Goal: Task Accomplishment & Management: Manage account settings

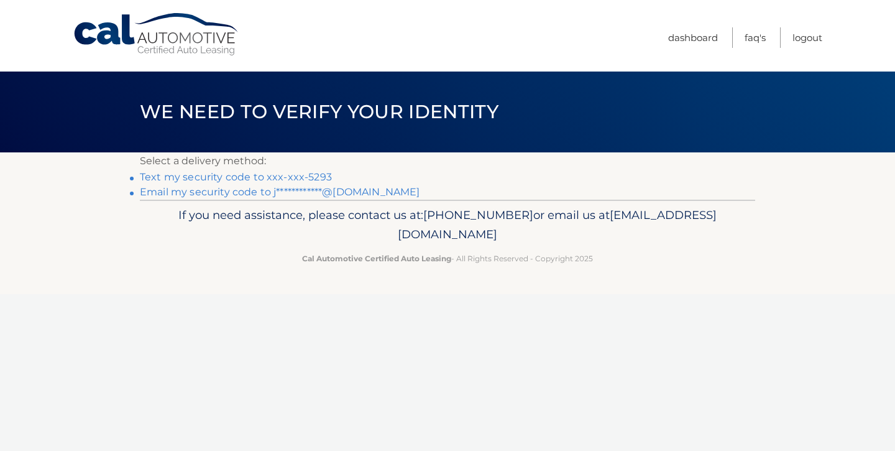
click at [318, 177] on link "Text my security code to xxx-xxx-5293" at bounding box center [236, 177] width 192 height 12
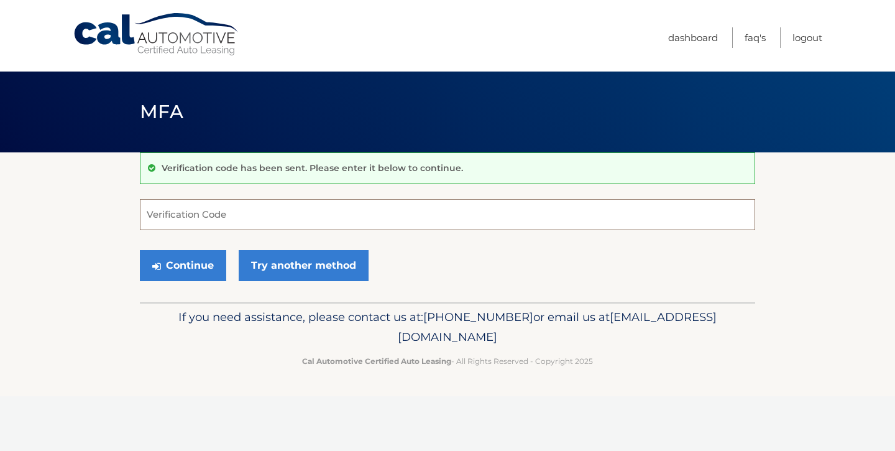
click at [177, 218] on input "Verification Code" at bounding box center [447, 214] width 615 height 31
type input "062675"
click at [167, 267] on button "Continue" at bounding box center [183, 265] width 86 height 31
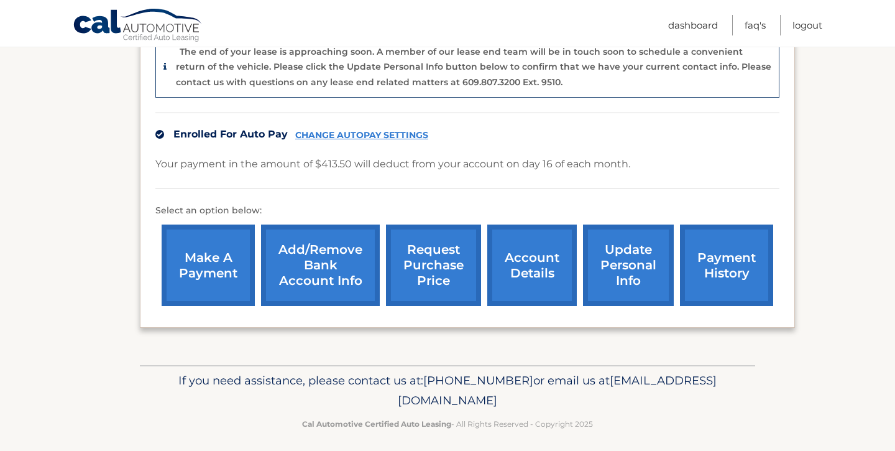
scroll to position [332, 0]
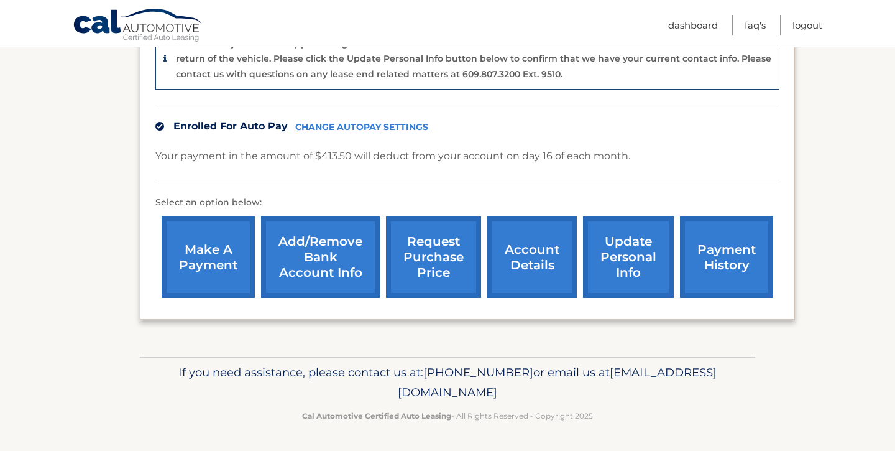
click at [735, 248] on link "payment history" at bounding box center [726, 256] width 93 height 81
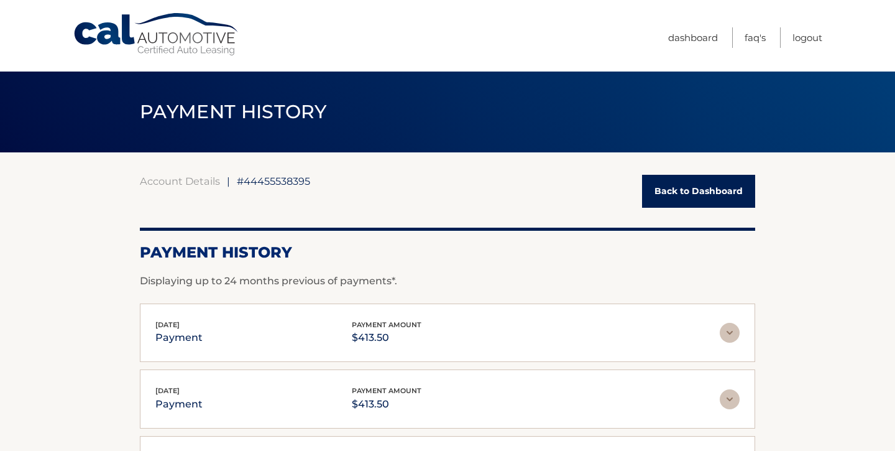
click at [719, 189] on link "Back to Dashboard" at bounding box center [698, 191] width 113 height 33
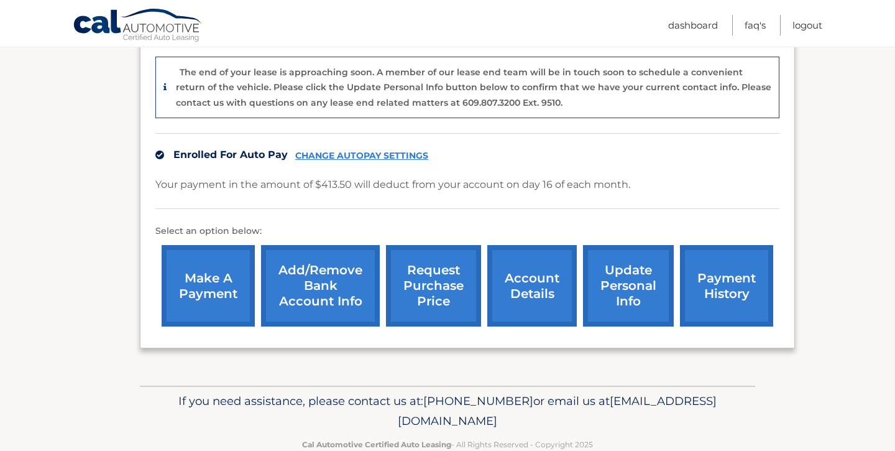
scroll to position [332, 0]
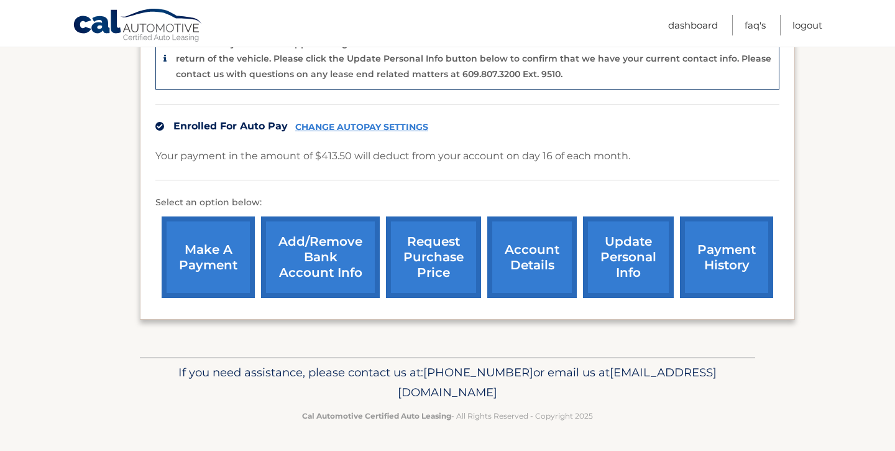
click at [526, 259] on link "account details" at bounding box center [532, 256] width 90 height 81
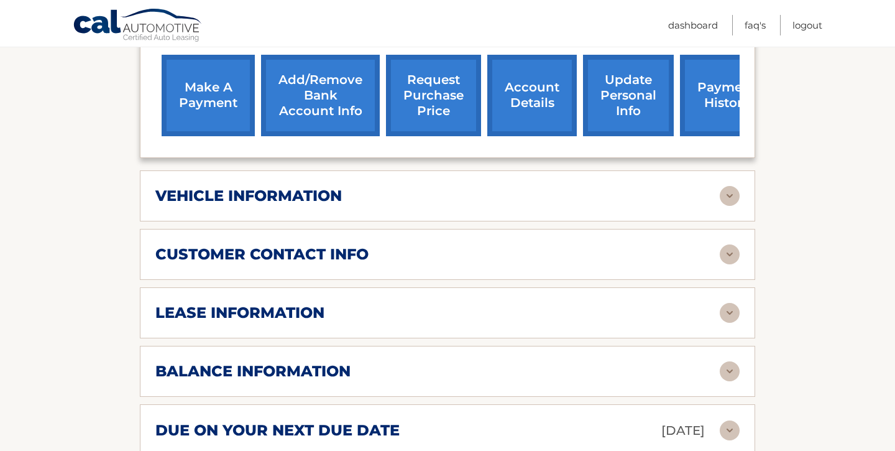
scroll to position [472, 0]
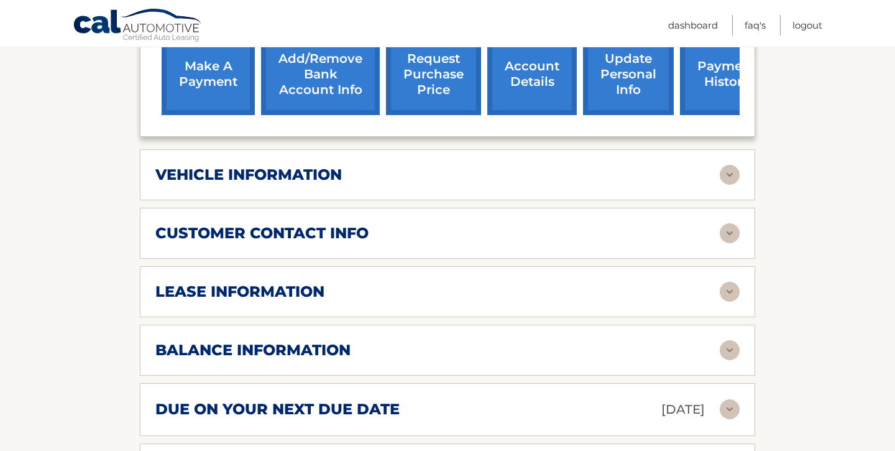
click at [729, 165] on img at bounding box center [730, 175] width 20 height 20
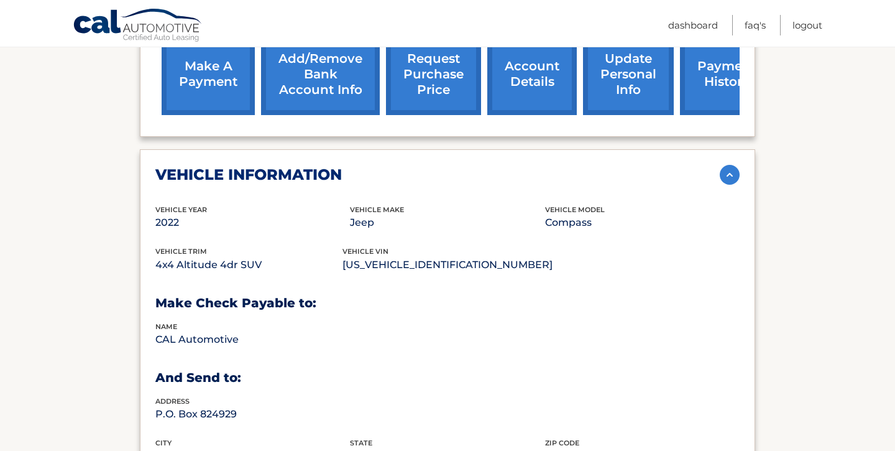
click at [728, 165] on img at bounding box center [730, 175] width 20 height 20
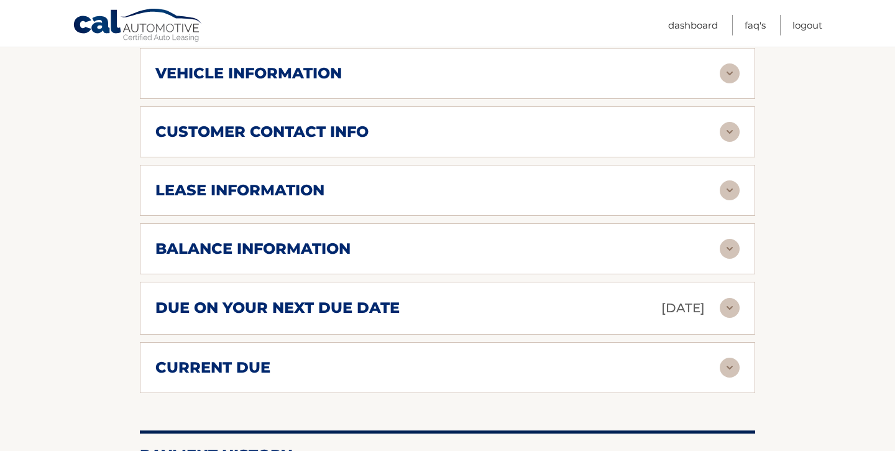
scroll to position [579, 0]
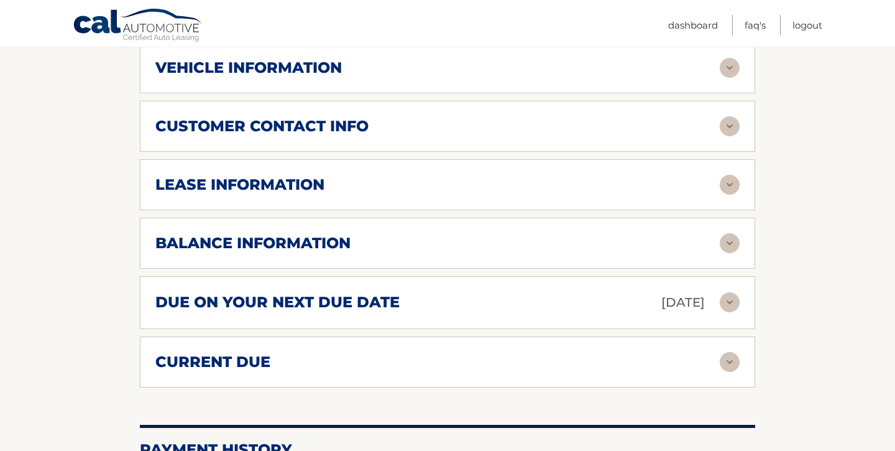
click at [736, 233] on img at bounding box center [730, 243] width 20 height 20
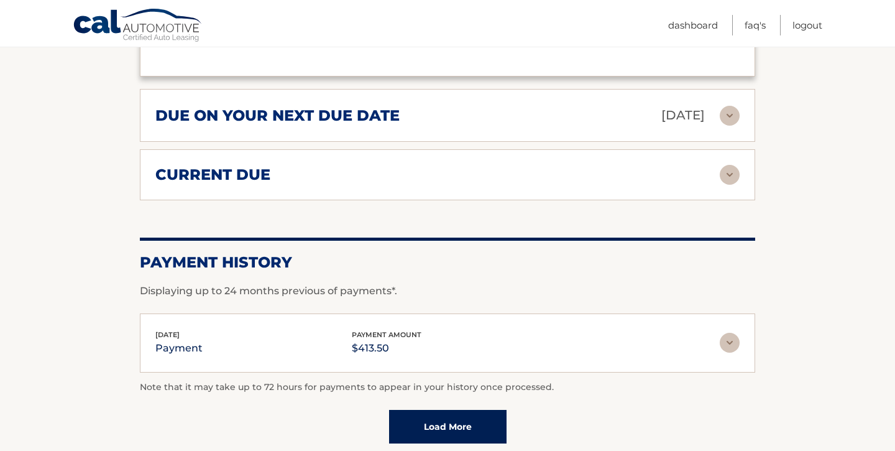
scroll to position [909, 0]
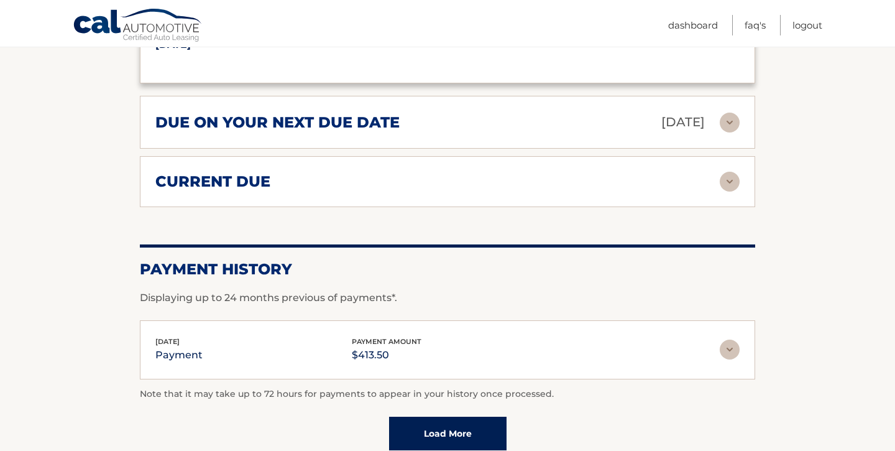
click at [729, 172] on img at bounding box center [730, 182] width 20 height 20
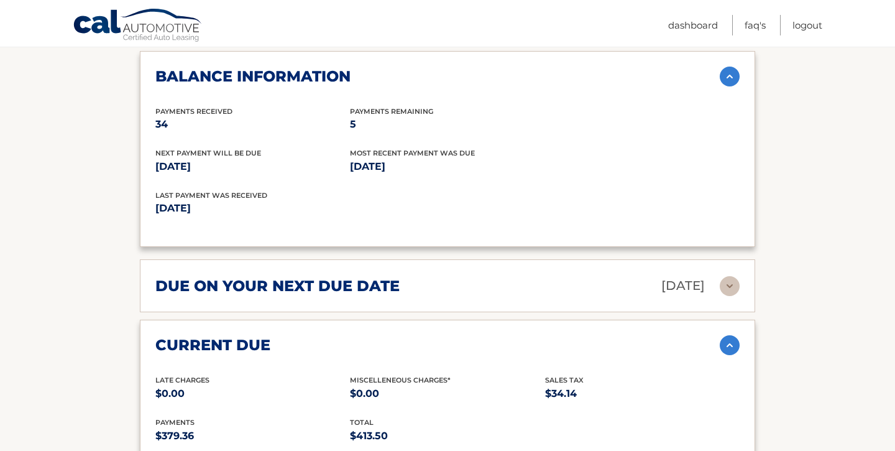
scroll to position [742, 0]
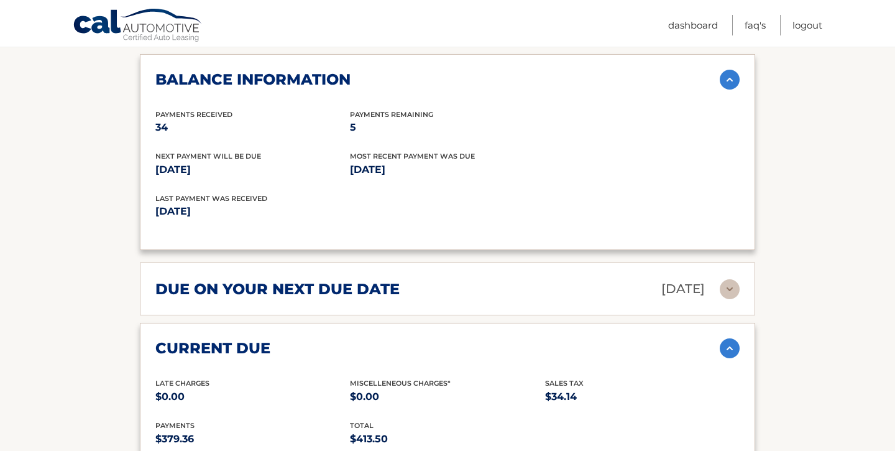
click at [736, 279] on img at bounding box center [730, 289] width 20 height 20
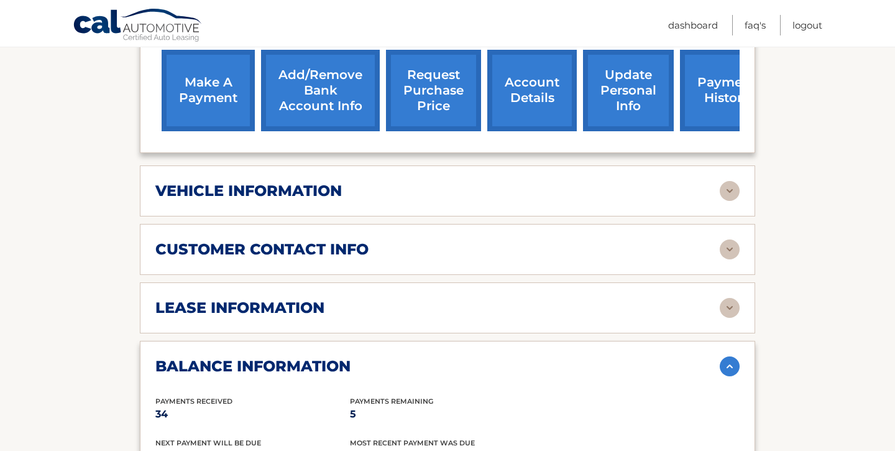
scroll to position [451, 0]
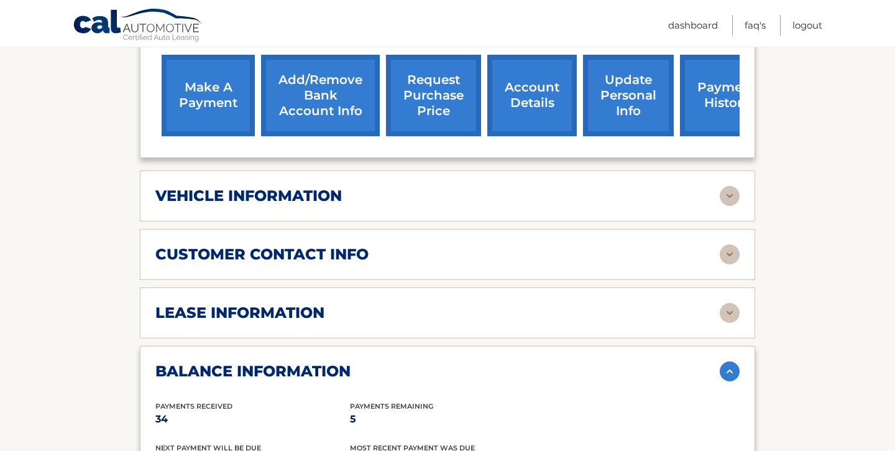
click at [730, 303] on img at bounding box center [730, 313] width 20 height 20
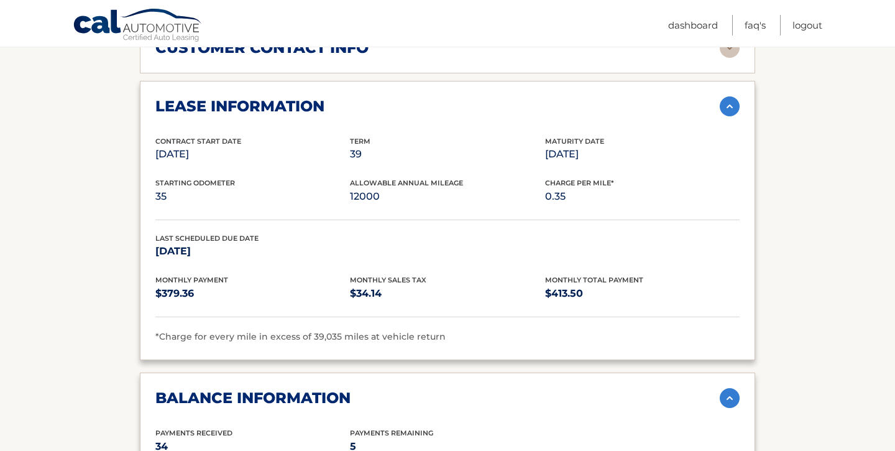
scroll to position [661, 0]
